Goal: Transaction & Acquisition: Purchase product/service

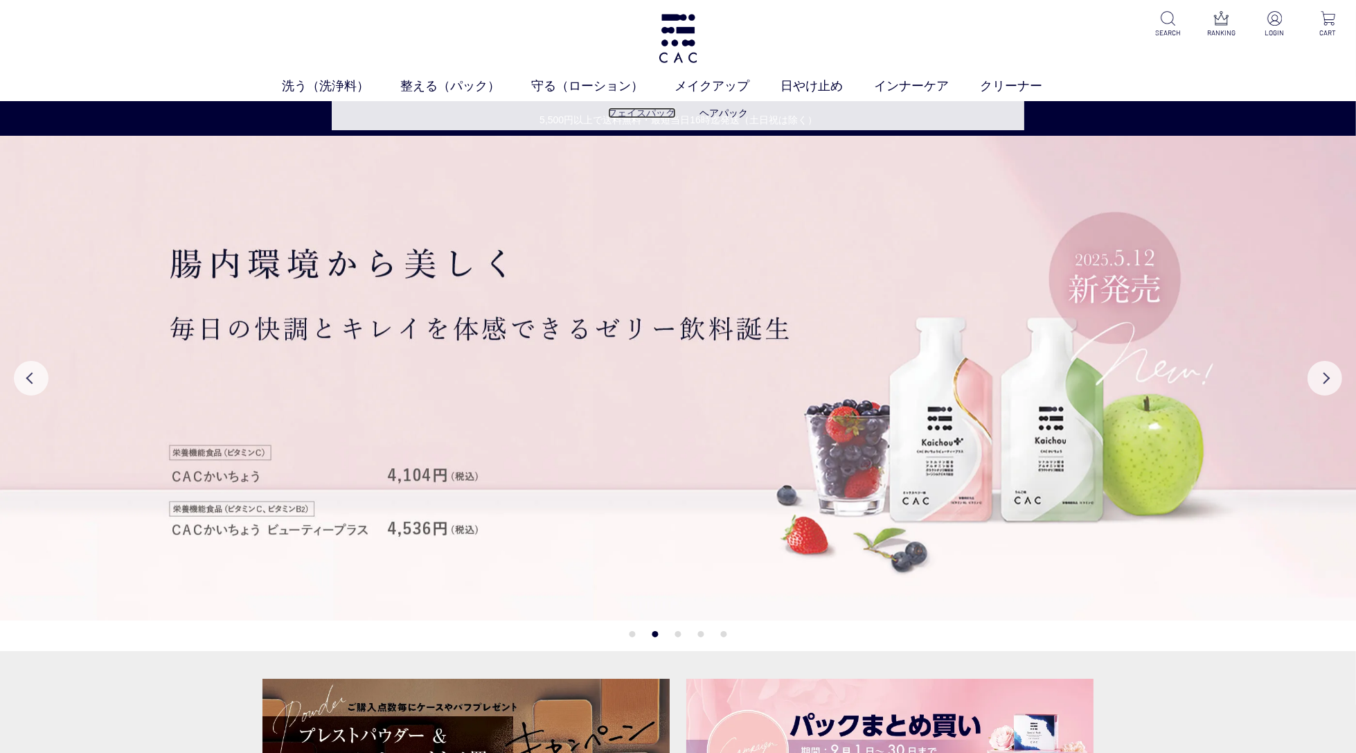
click at [640, 115] on link "フェイスパック" at bounding box center [642, 112] width 68 height 11
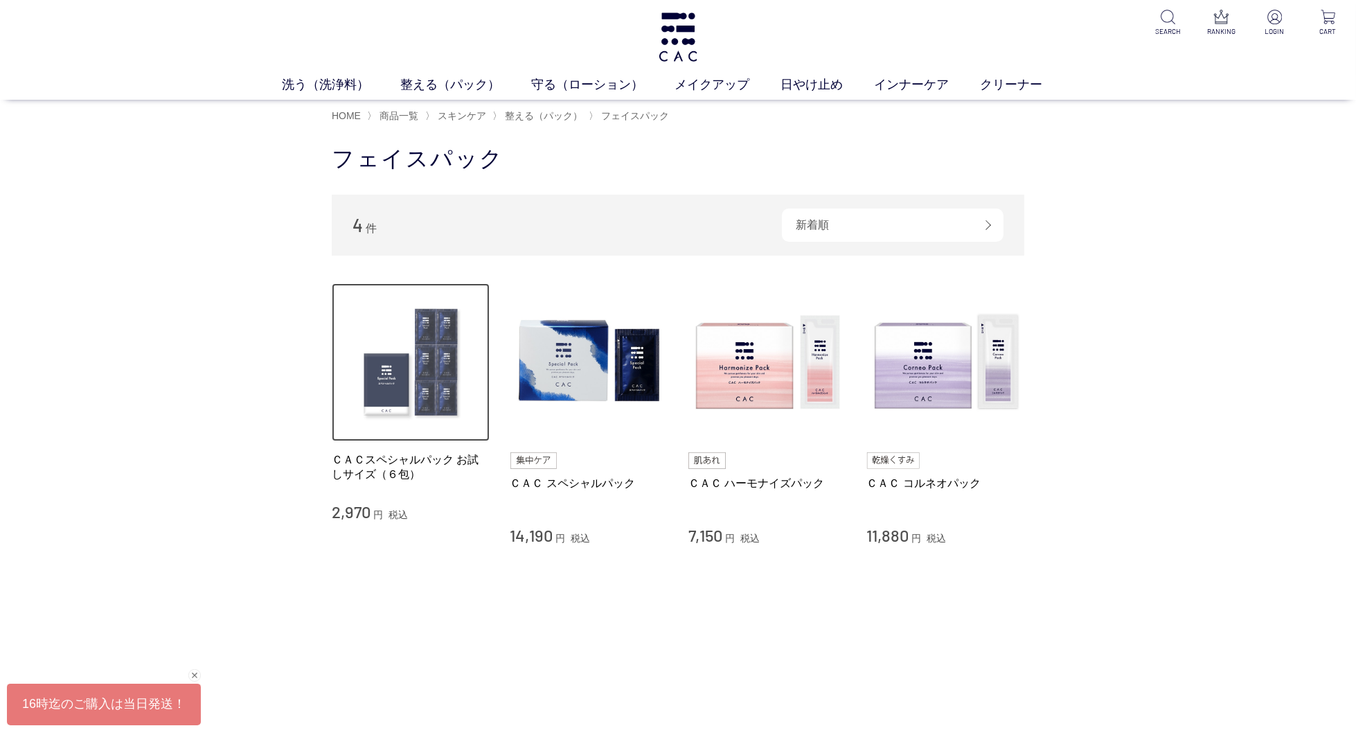
click at [437, 377] on img at bounding box center [411, 362] width 158 height 158
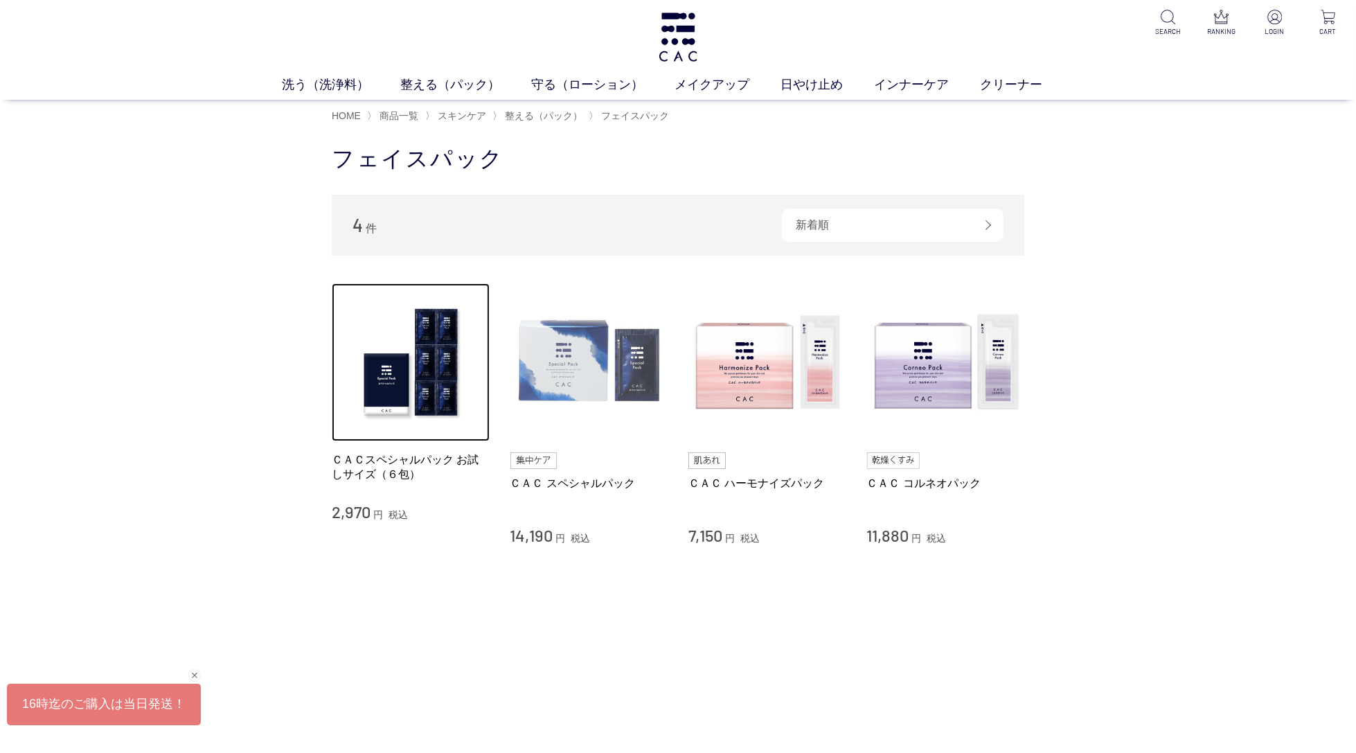
scroll to position [1, 0]
